Goal: Task Accomplishment & Management: Use online tool/utility

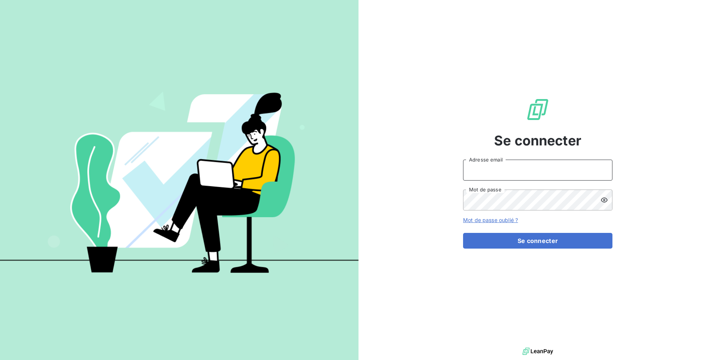
click at [503, 177] on input "Adresse email" at bounding box center [537, 169] width 149 height 21
paste input "adaptel"
type input "admin@adaptel"
click at [463, 233] on button "Se connecter" at bounding box center [537, 241] width 149 height 16
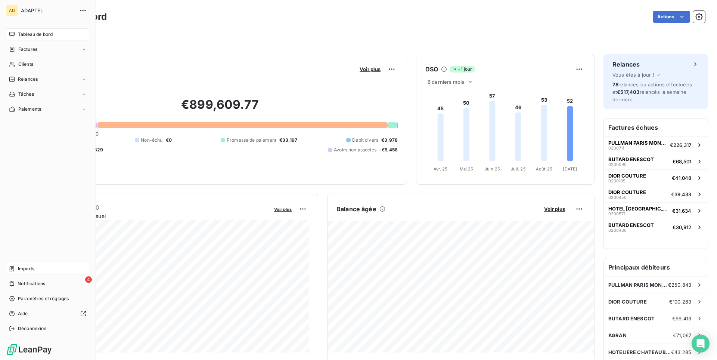
click at [52, 266] on div "Imports" at bounding box center [47, 269] width 83 height 12
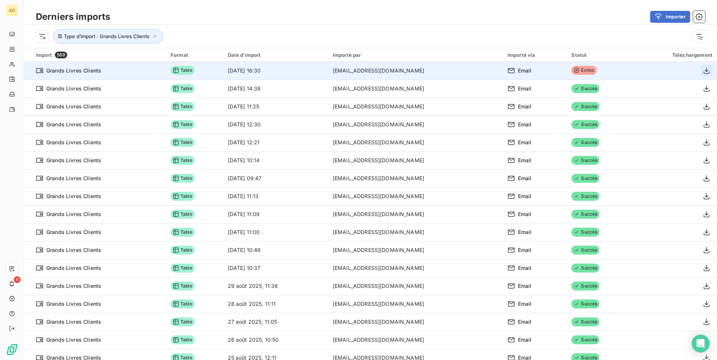
click at [712, 71] on button "button" at bounding box center [707, 71] width 12 height 12
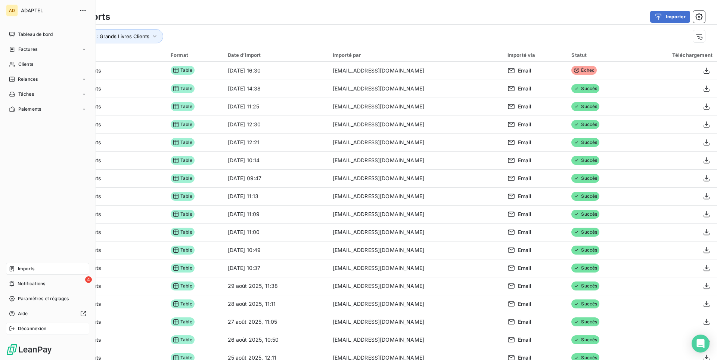
click at [30, 328] on span "Déconnexion" at bounding box center [32, 328] width 29 height 7
